Goal: Check status: Check status

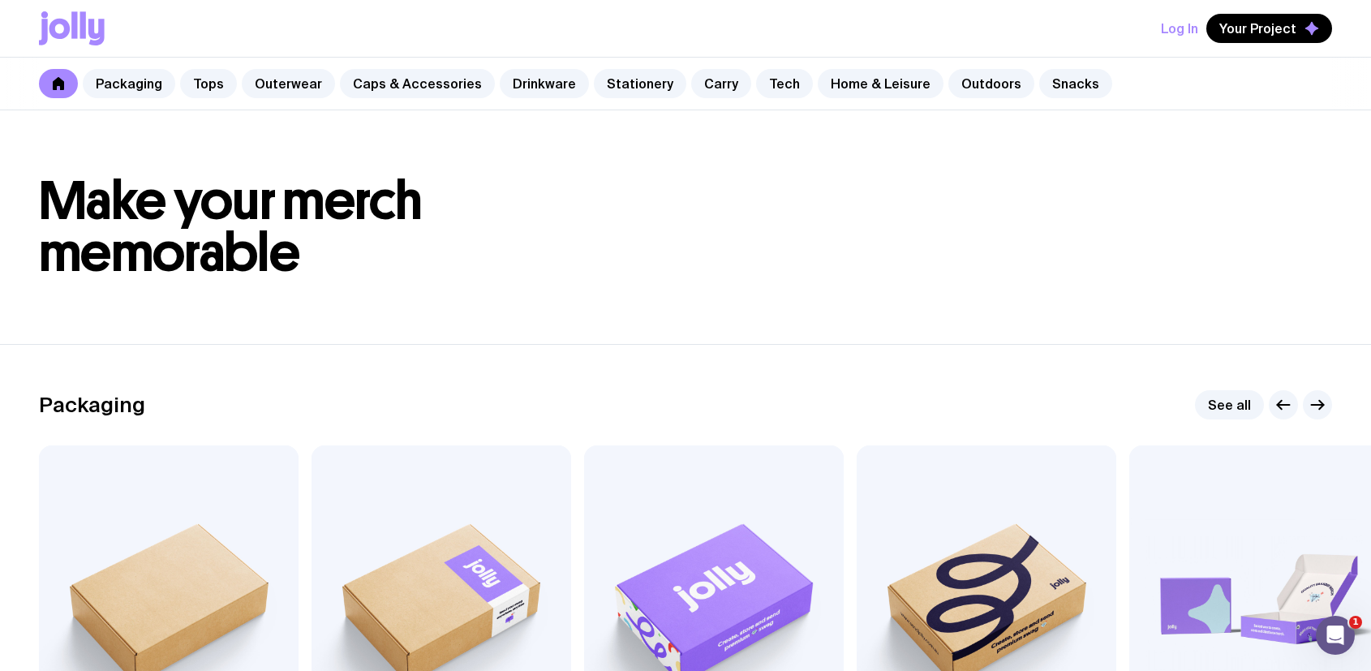
click at [1191, 32] on button "Log In" at bounding box center [1179, 28] width 37 height 29
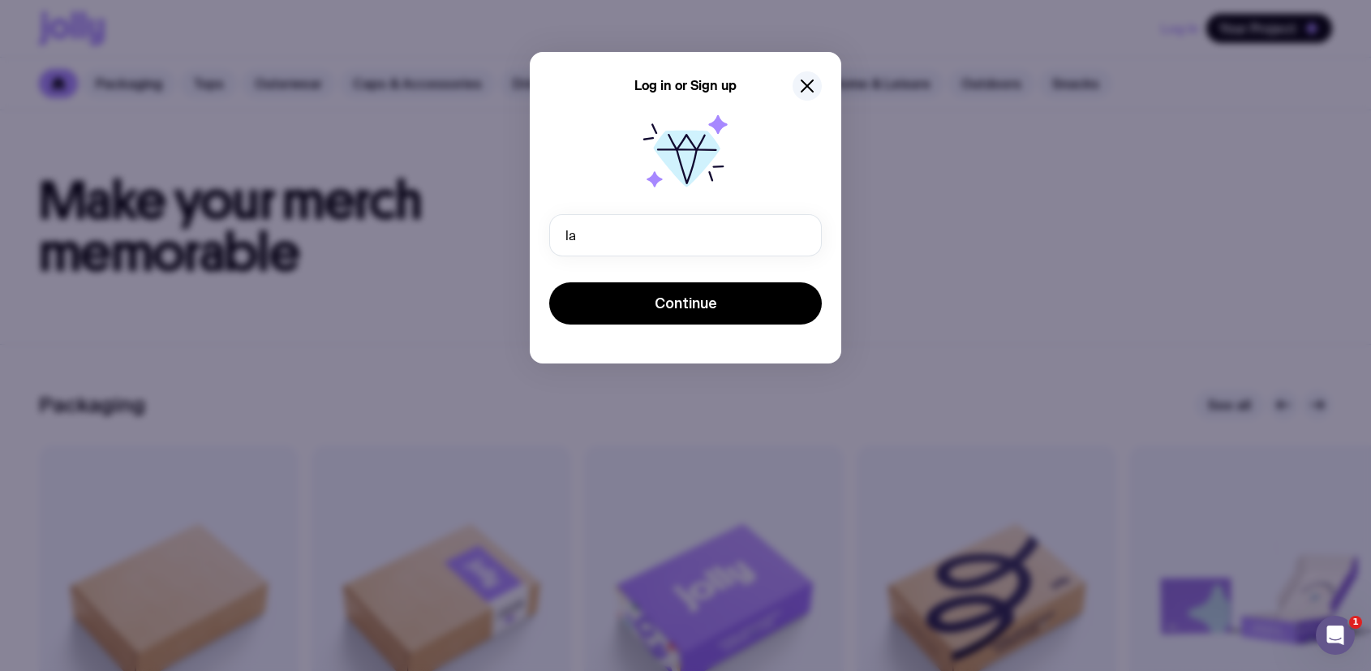
type input "[PERSON_NAME][EMAIL_ADDRESS][PERSON_NAME][DOMAIN_NAME]"
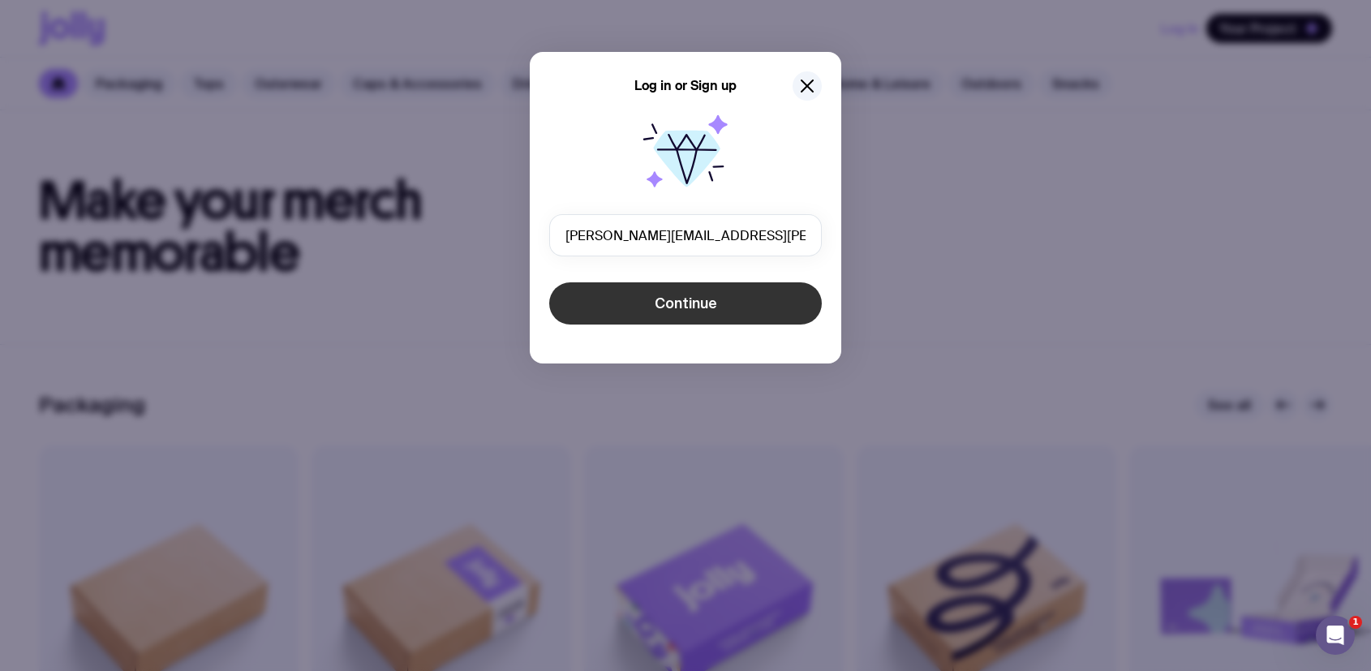
click at [610, 316] on button "Continue" at bounding box center [685, 303] width 273 height 42
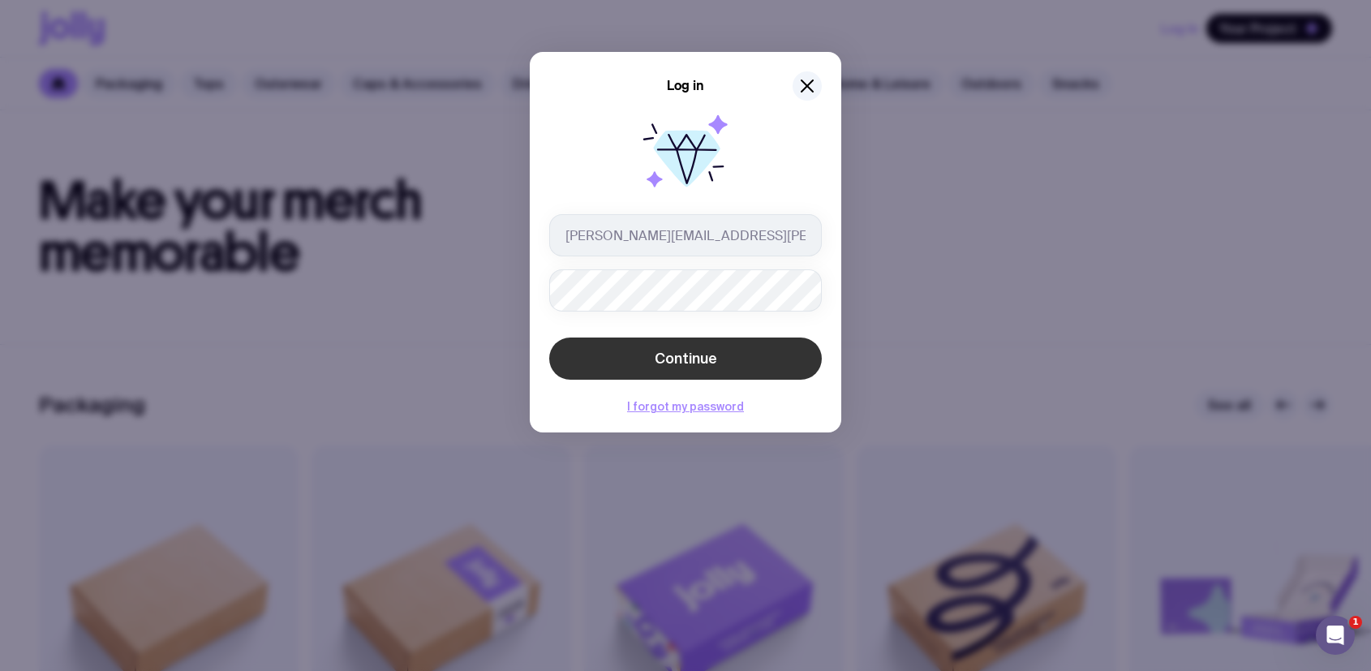
click at [661, 350] on span "Continue" at bounding box center [686, 358] width 62 height 19
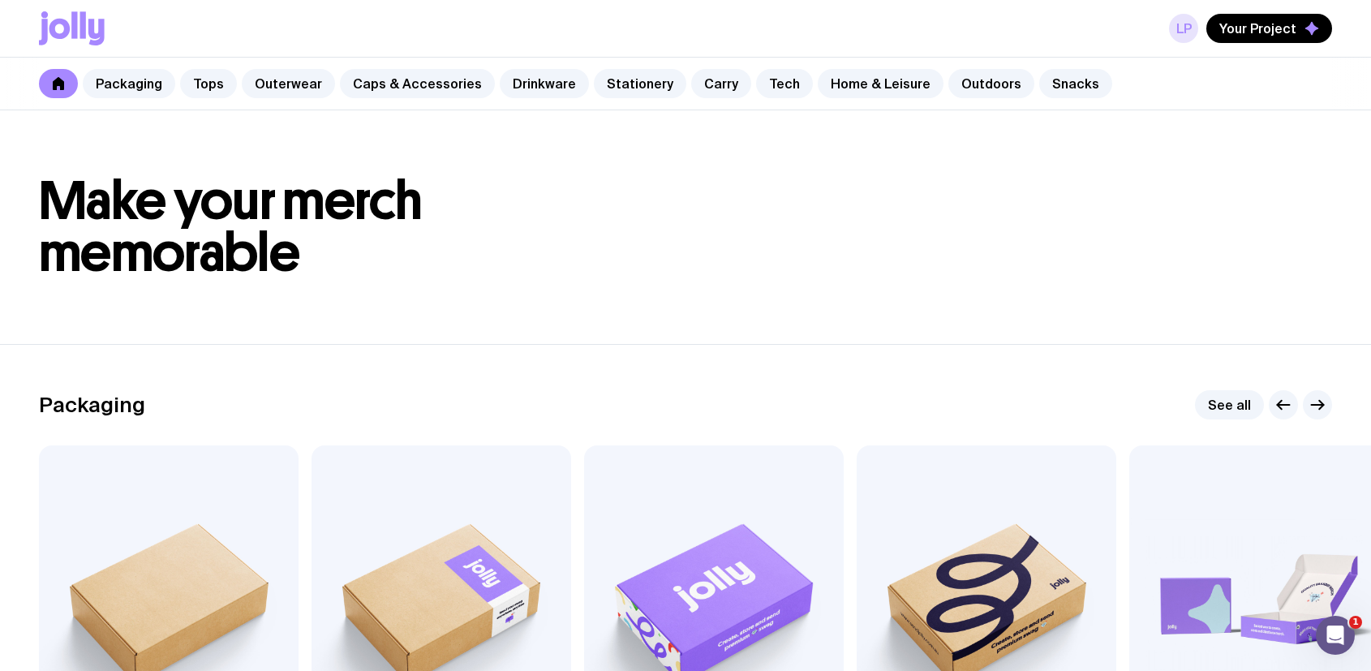
click at [1178, 30] on link "LP" at bounding box center [1183, 28] width 29 height 29
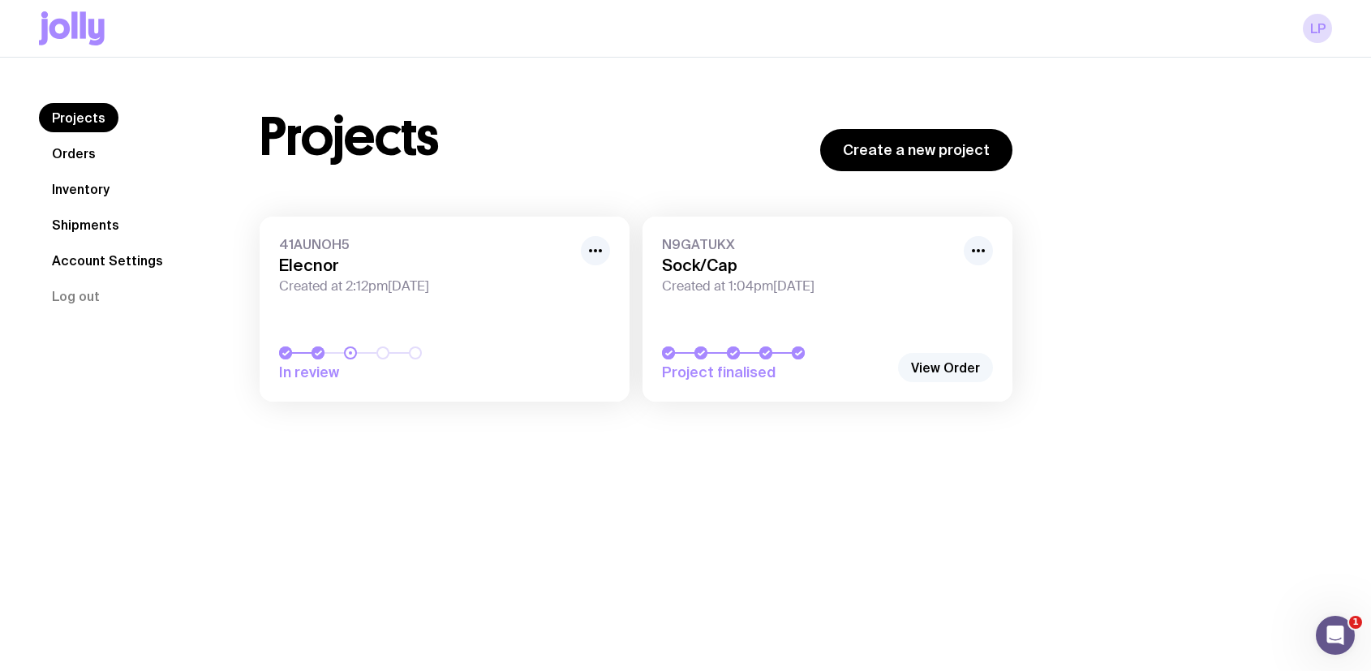
click at [926, 359] on link "View Order" at bounding box center [945, 367] width 95 height 29
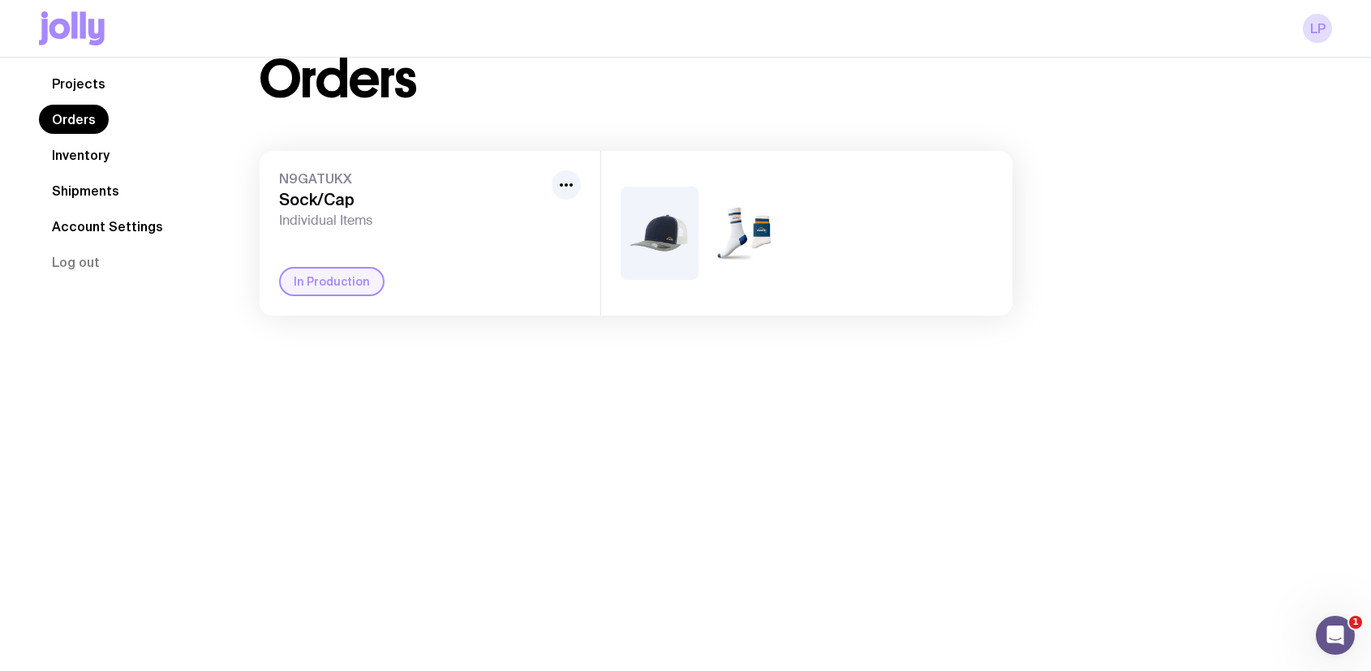
scroll to position [58, 0]
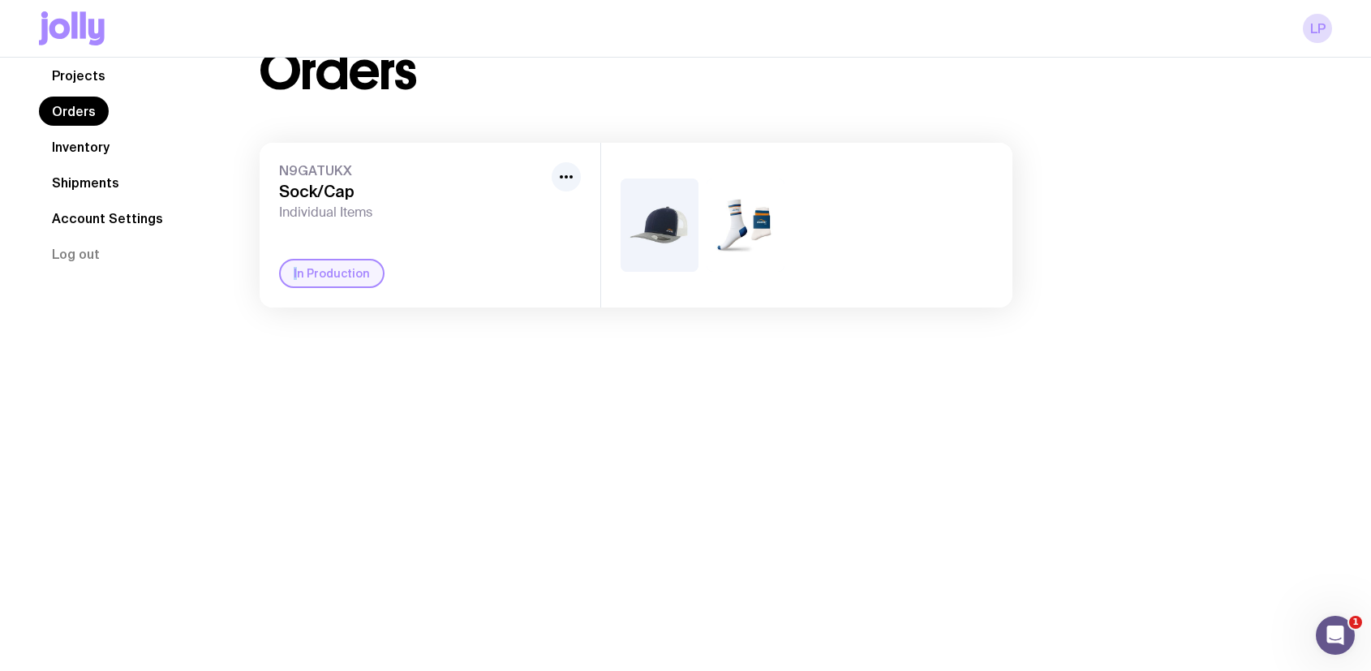
click at [295, 277] on div "In Production" at bounding box center [331, 273] width 105 height 29
